Goal: Transaction & Acquisition: Purchase product/service

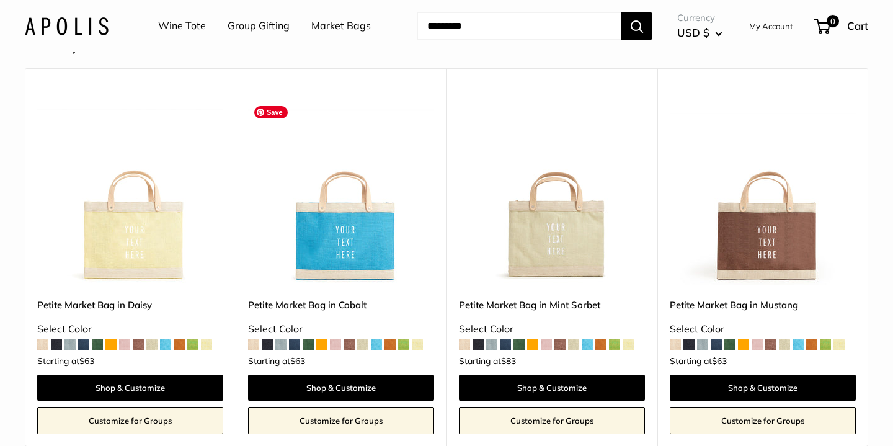
scroll to position [3652, 0]
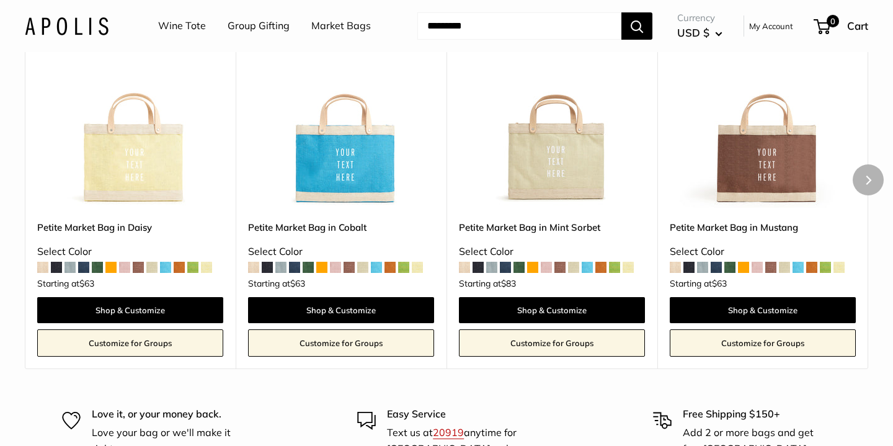
click at [532, 272] on span at bounding box center [532, 267] width 11 height 11
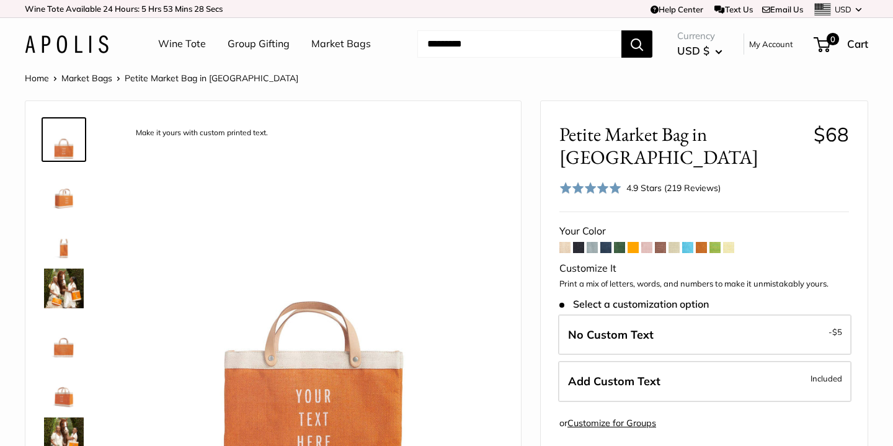
click at [633, 242] on span at bounding box center [633, 247] width 11 height 11
